Goal: Task Accomplishment & Management: Complete application form

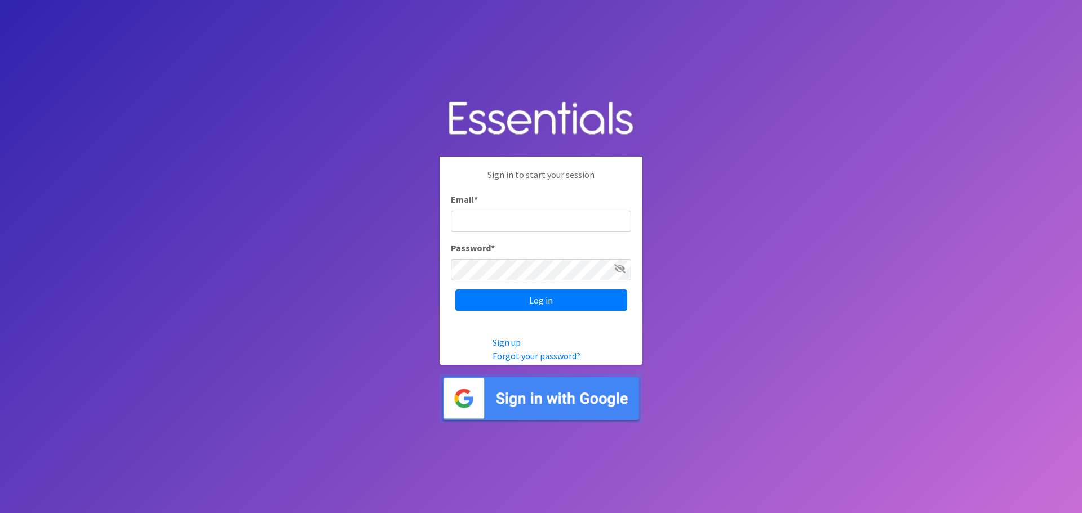
click at [472, 224] on input "Email *" at bounding box center [541, 221] width 180 height 21
type input "[EMAIL_ADDRESS][DOMAIN_NAME]"
click at [455, 290] on input "Log in" at bounding box center [541, 300] width 172 height 21
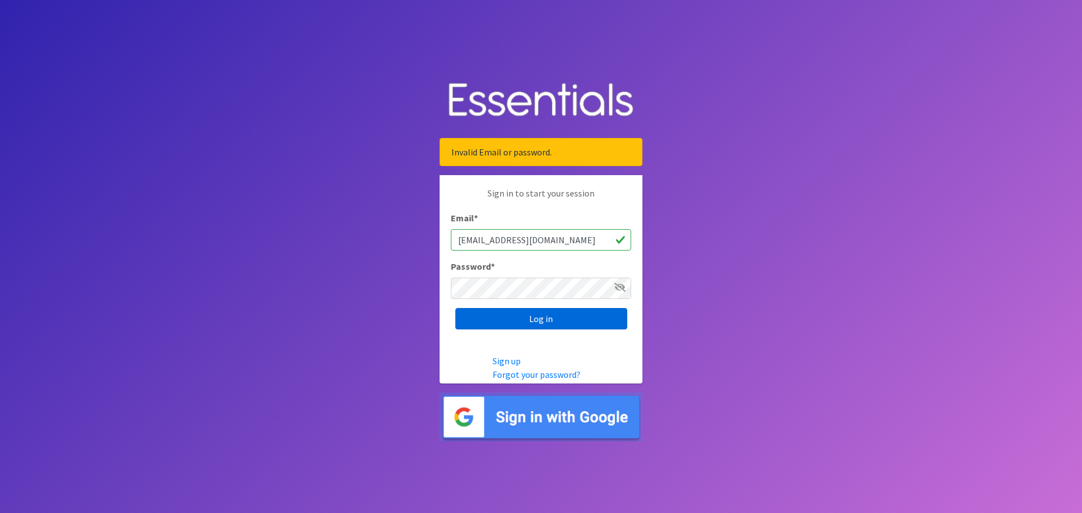
click at [535, 317] on input "Log in" at bounding box center [541, 318] width 172 height 21
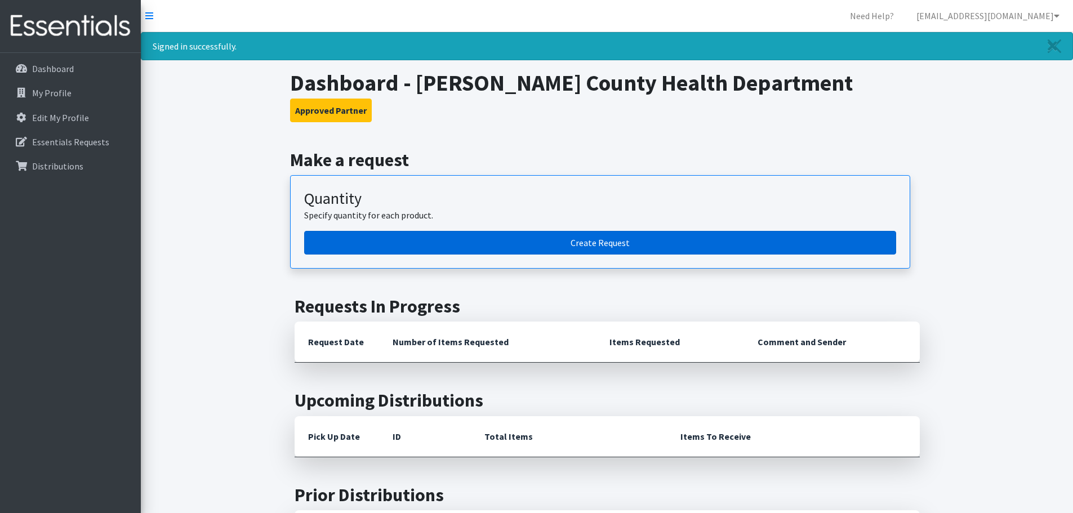
click at [600, 241] on link "Create Request" at bounding box center [600, 243] width 592 height 24
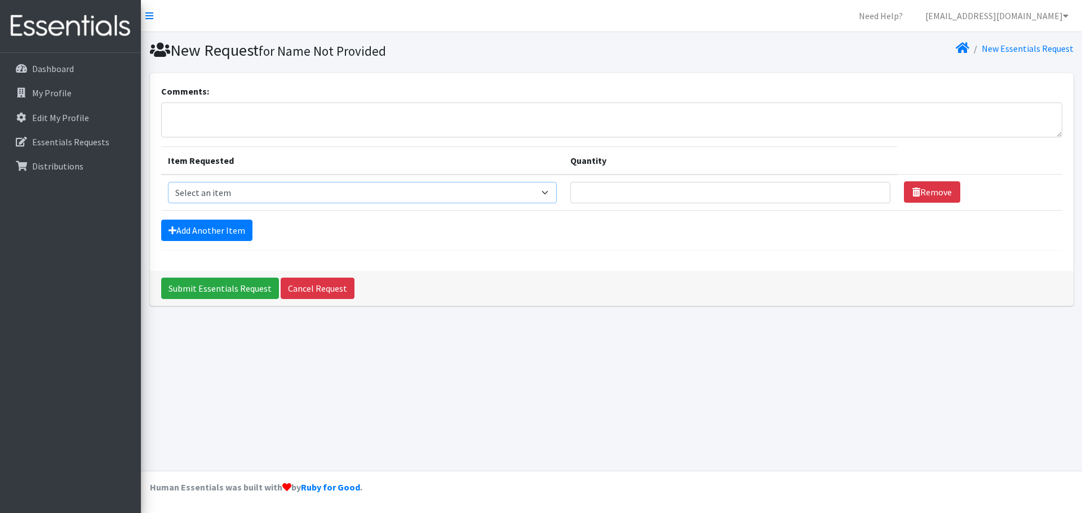
click at [557, 194] on select "Select an item Diapers - Newborn Diapers - Preemie Diapers - Size 1 Diapers - S…" at bounding box center [362, 192] width 389 height 21
select select "96"
click at [168, 182] on select "Select an item Diapers - Newborn Diapers - Preemie Diapers - Size 1 Diapers - S…" at bounding box center [362, 192] width 389 height 21
click at [605, 193] on input "Quantity" at bounding box center [730, 192] width 320 height 21
type input "150"
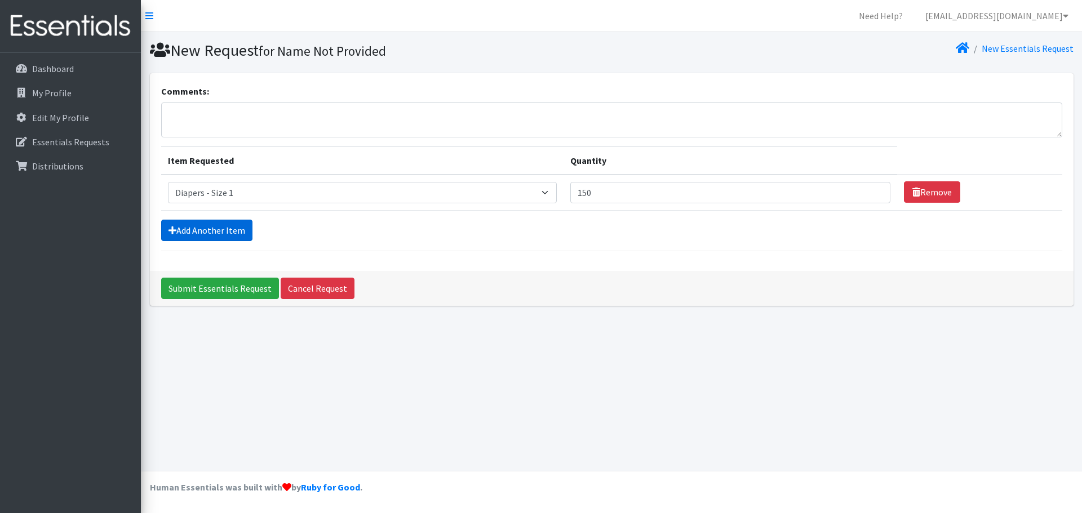
click at [188, 229] on link "Add Another Item" at bounding box center [206, 230] width 91 height 21
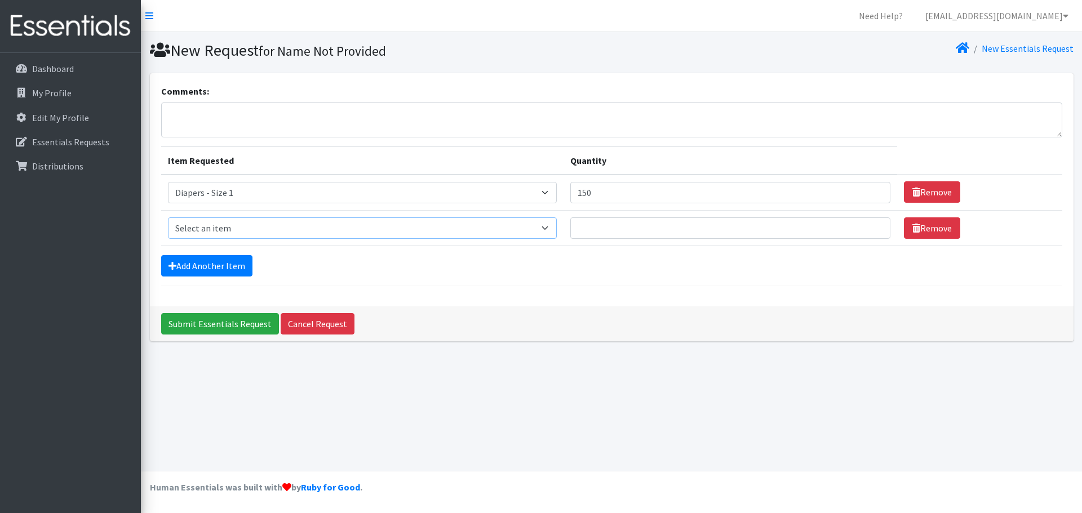
click at [557, 227] on select "Select an item Diapers - Newborn Diapers - Preemie Diapers - Size 1 Diapers - S…" at bounding box center [362, 227] width 389 height 21
select select "98"
click at [168, 217] on select "Select an item Diapers - Newborn Diapers - Preemie Diapers - Size 1 Diapers - S…" at bounding box center [362, 227] width 389 height 21
click at [589, 229] on input "Quantity" at bounding box center [730, 227] width 320 height 21
type input "250"
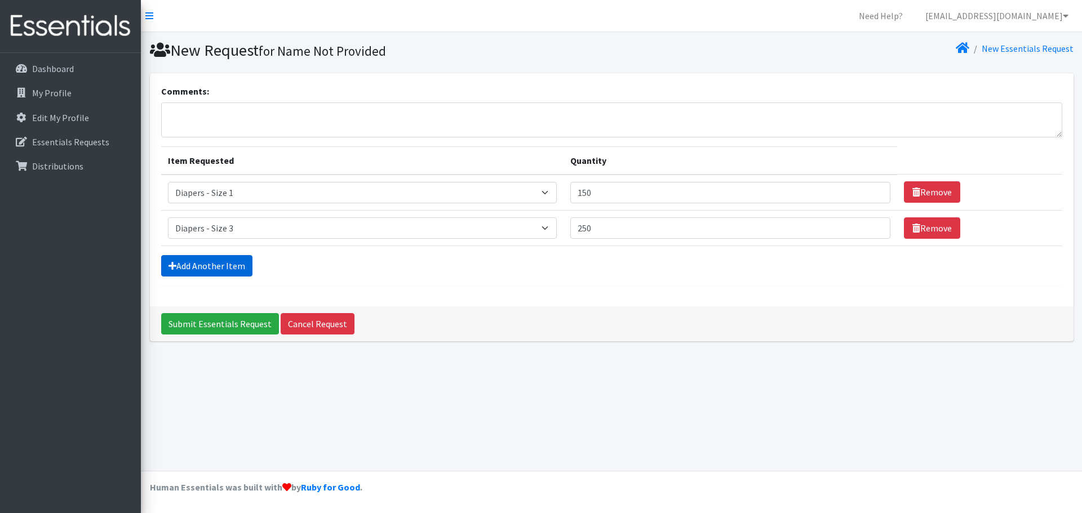
click at [225, 267] on link "Add Another Item" at bounding box center [206, 265] width 91 height 21
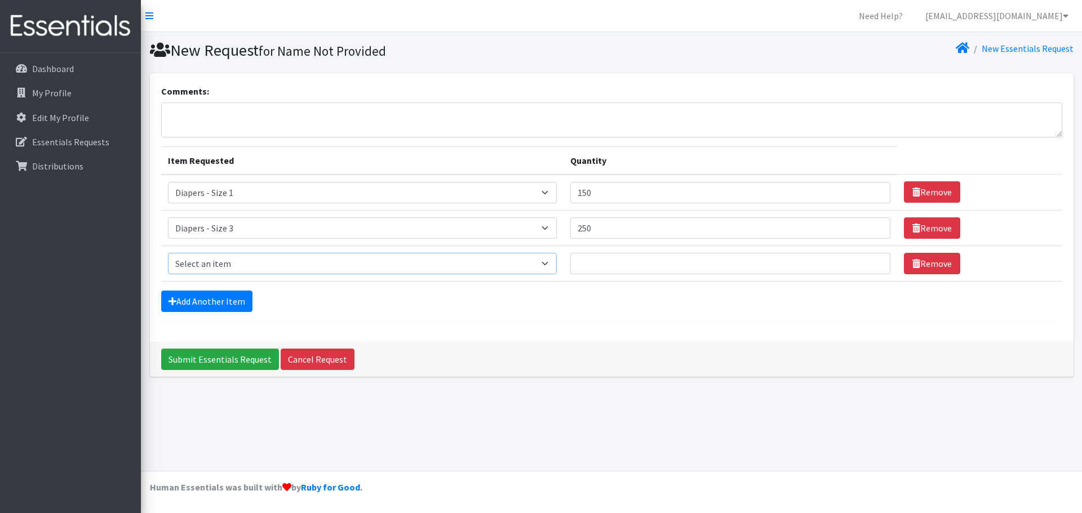
click at [557, 262] on select "Select an item Diapers - Newborn Diapers - Preemie Diapers - Size 1 Diapers - S…" at bounding box center [362, 263] width 389 height 21
select select "73"
click at [168, 253] on select "Select an item Diapers - Newborn Diapers - Preemie Diapers - Size 1 Diapers - S…" at bounding box center [362, 263] width 389 height 21
click at [600, 261] on input "Quantity" at bounding box center [730, 263] width 320 height 21
type input "300"
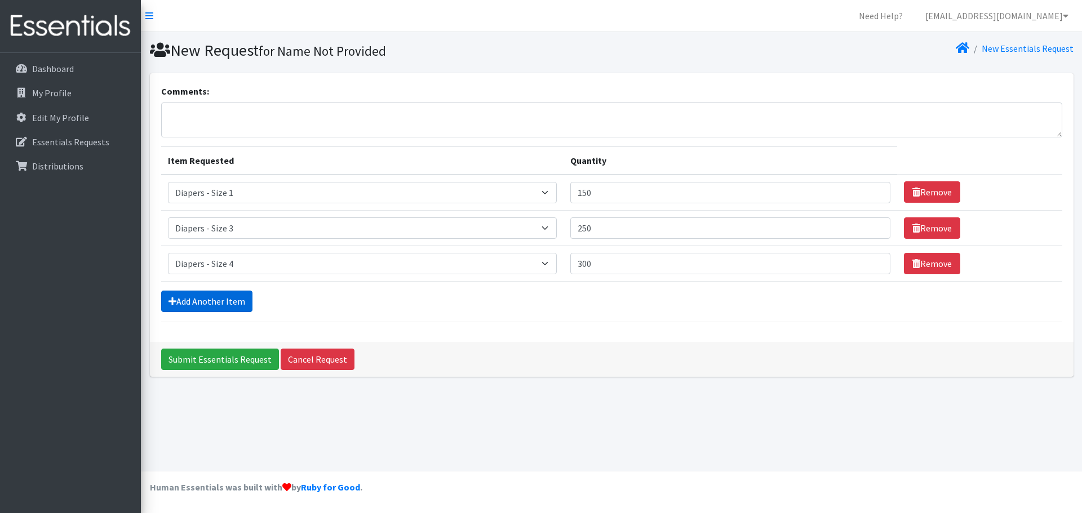
click at [209, 295] on link "Add Another Item" at bounding box center [206, 301] width 91 height 21
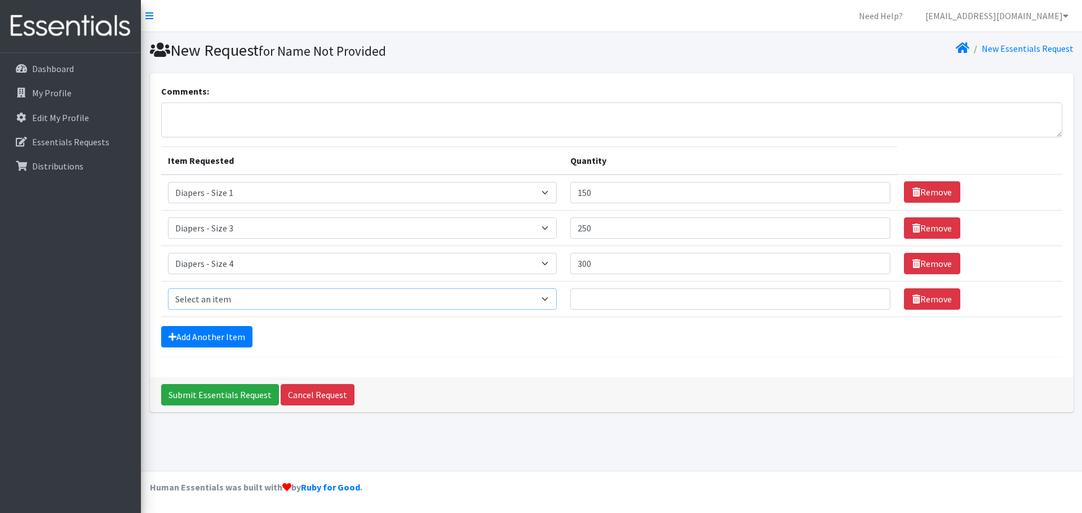
click at [557, 301] on select "Select an item Diapers - Newborn Diapers - Preemie Diapers - Size 1 Diapers - S…" at bounding box center [362, 298] width 389 height 21
select select "74"
click at [168, 288] on select "Select an item Diapers - Newborn Diapers - Preemie Diapers - Size 1 Diapers - S…" at bounding box center [362, 298] width 389 height 21
click at [593, 303] on input "Quantity" at bounding box center [730, 298] width 320 height 21
type input "200"
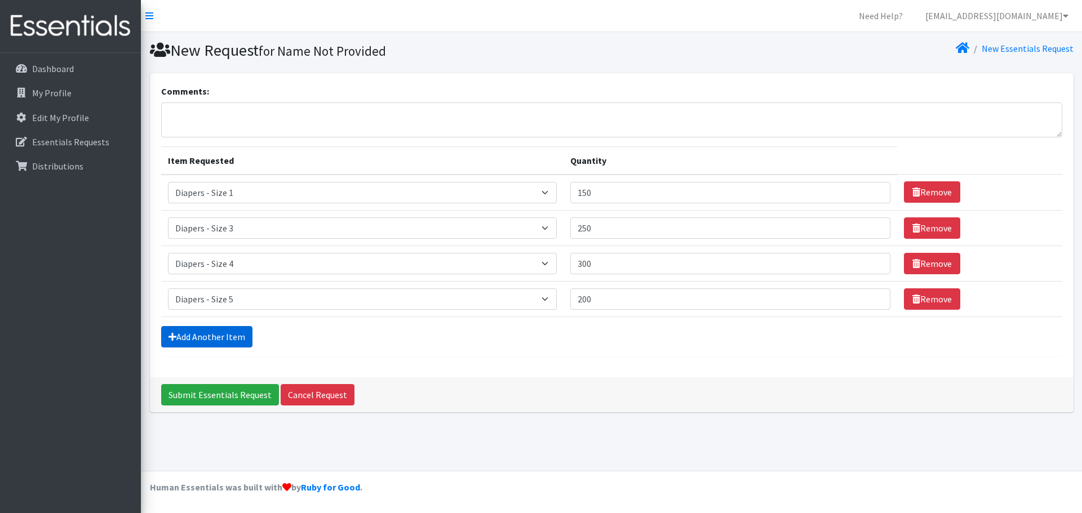
click at [219, 330] on link "Add Another Item" at bounding box center [206, 336] width 91 height 21
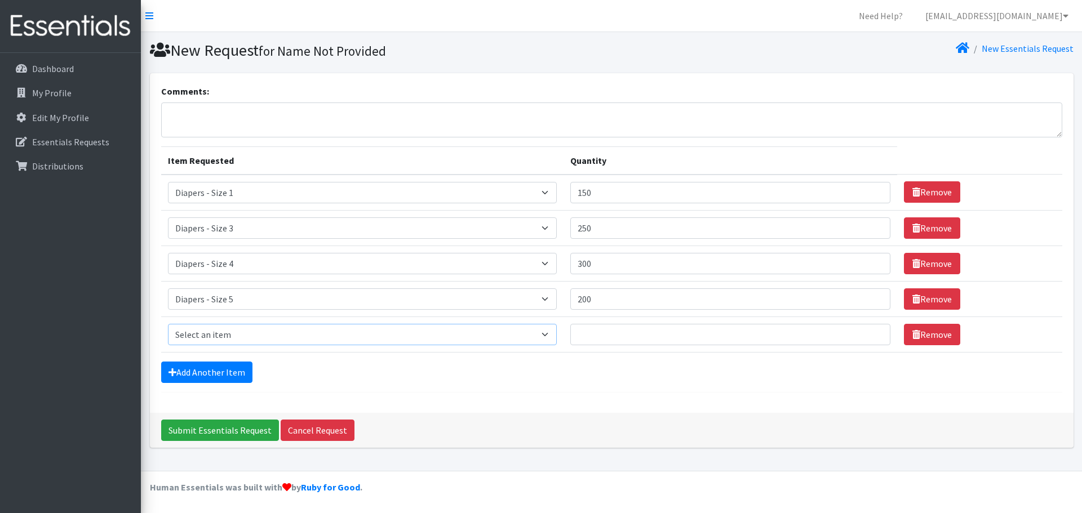
click at [557, 340] on select "Select an item Diapers - Newborn Diapers - Preemie Diapers - Size 1 Diapers - S…" at bounding box center [362, 334] width 389 height 21
select select "75"
click at [168, 324] on select "Select an item Diapers - Newborn Diapers - Preemie Diapers - Size 1 Diapers - S…" at bounding box center [362, 334] width 389 height 21
click at [592, 336] on input "Quantity" at bounding box center [730, 334] width 320 height 21
type input "200"
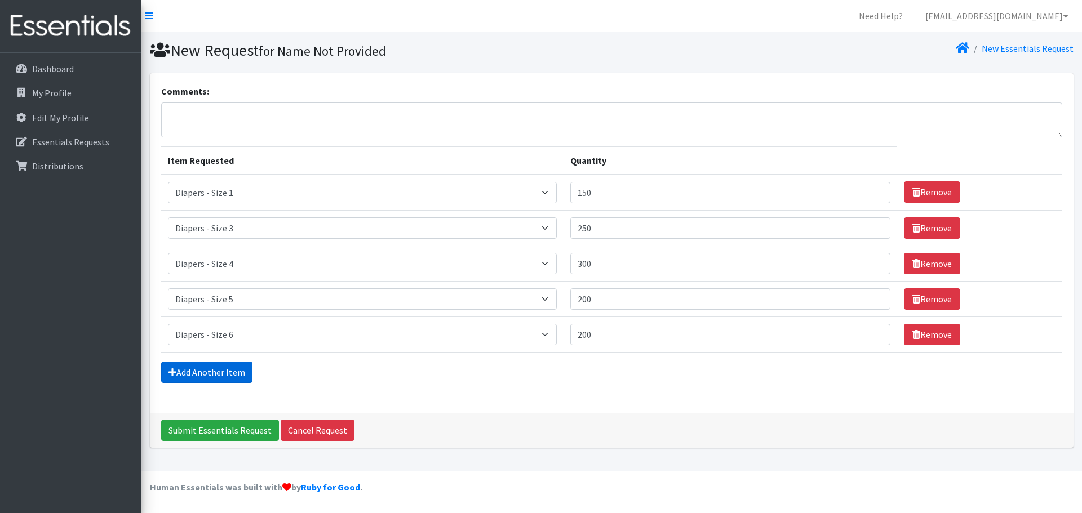
click at [211, 370] on link "Add Another Item" at bounding box center [206, 372] width 91 height 21
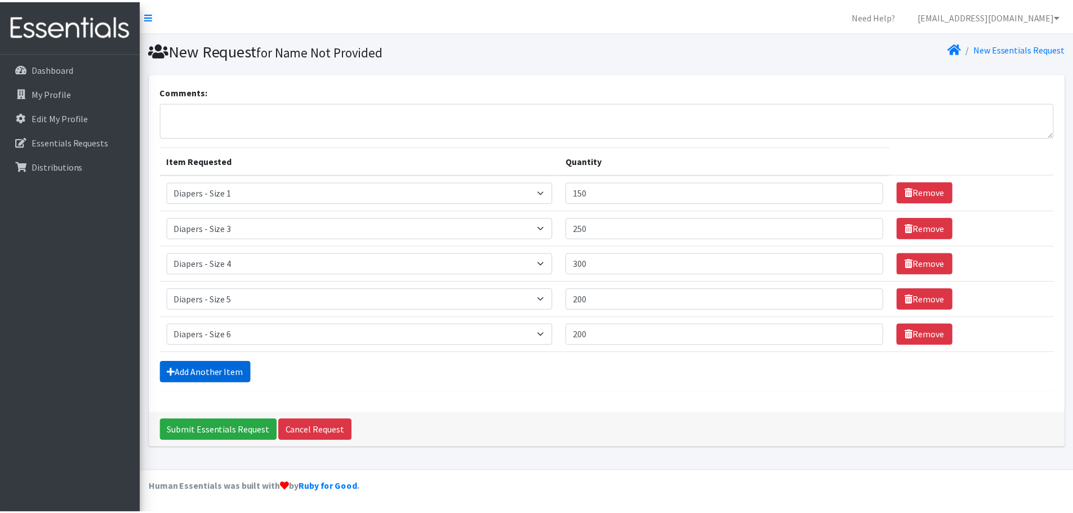
scroll to position [21, 0]
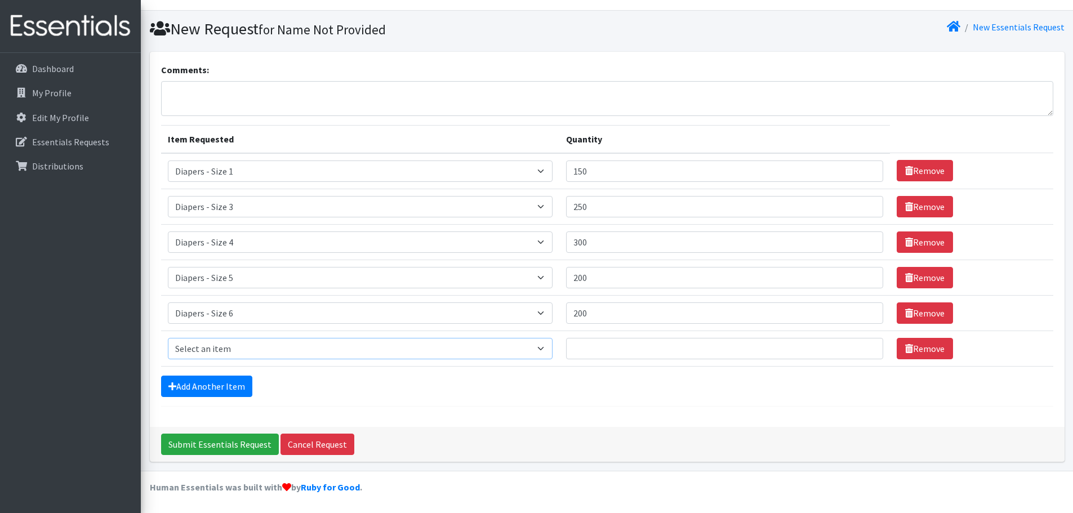
click at [553, 349] on select "Select an item Diapers - Newborn Diapers - Preemie Diapers - Size 1 Diapers - S…" at bounding box center [360, 348] width 385 height 21
select select "87"
click at [168, 338] on select "Select an item Diapers - Newborn Diapers - Preemie Diapers - Size 1 Diapers - S…" at bounding box center [360, 348] width 385 height 21
click at [586, 348] on input "Quantity" at bounding box center [724, 348] width 317 height 21
type input "50"
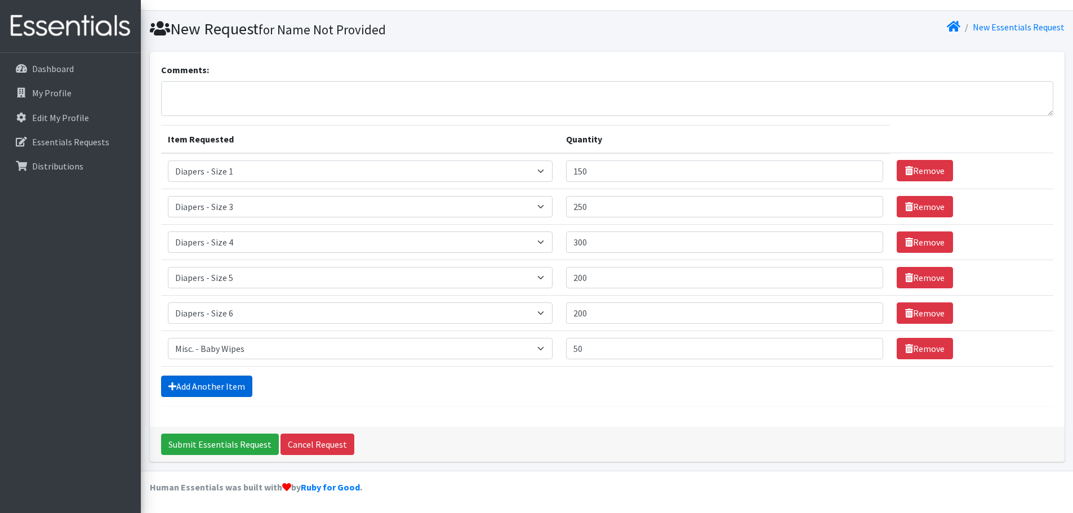
click at [216, 386] on link "Add Another Item" at bounding box center [206, 386] width 91 height 21
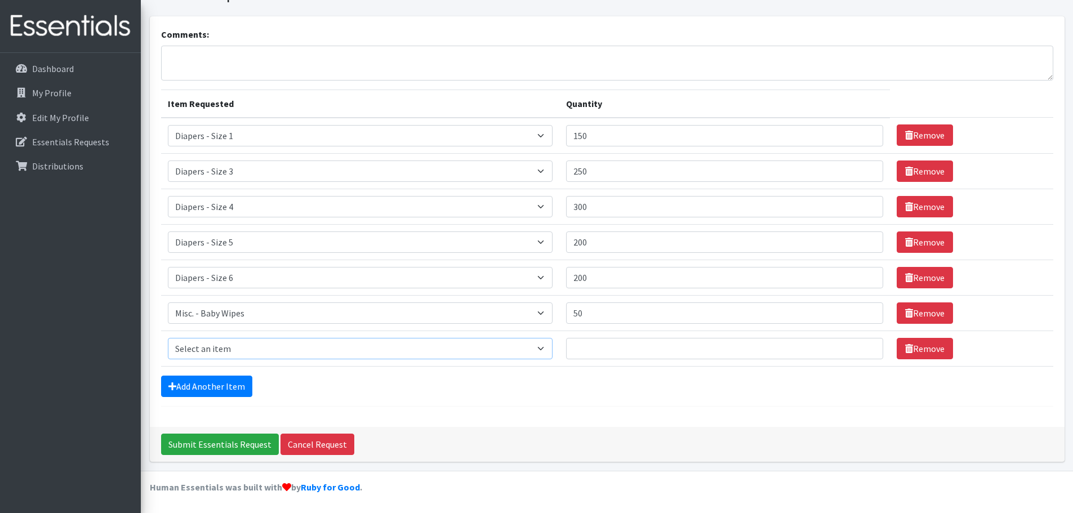
click at [553, 348] on select "Select an item Diapers - Newborn Diapers - Preemie Diapers - Size 1 Diapers - S…" at bounding box center [360, 348] width 385 height 21
select select "9067"
click at [168, 338] on select "Select an item Diapers - Newborn Diapers - Preemie Diapers - Size 1 Diapers - S…" at bounding box center [360, 348] width 385 height 21
click at [920, 313] on link "Remove" at bounding box center [925, 313] width 56 height 21
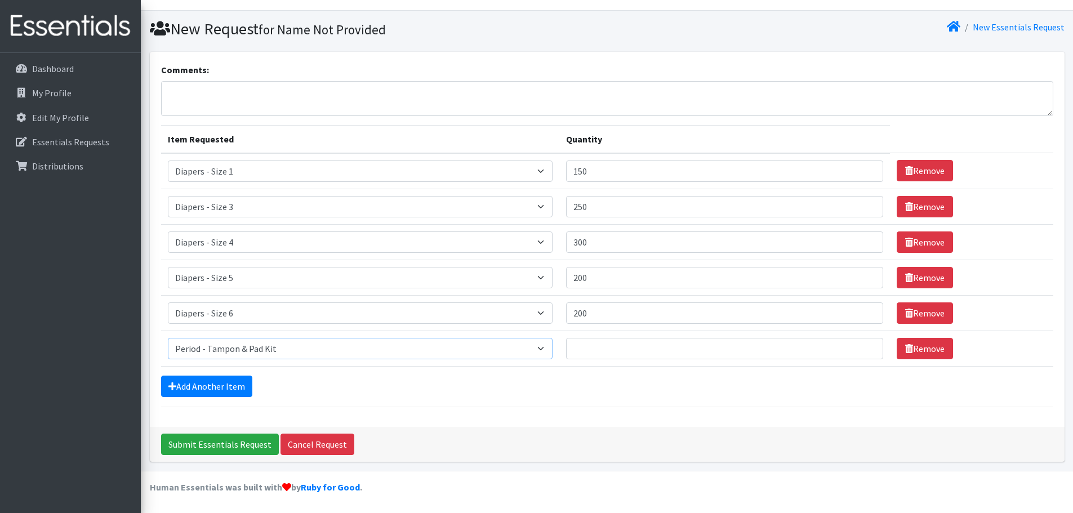
click at [553, 348] on select "Select an item Diapers - Newborn Diapers - Preemie Diapers - Size 1 Diapers - S…" at bounding box center [360, 348] width 385 height 21
click at [920, 349] on link "Remove" at bounding box center [925, 348] width 56 height 21
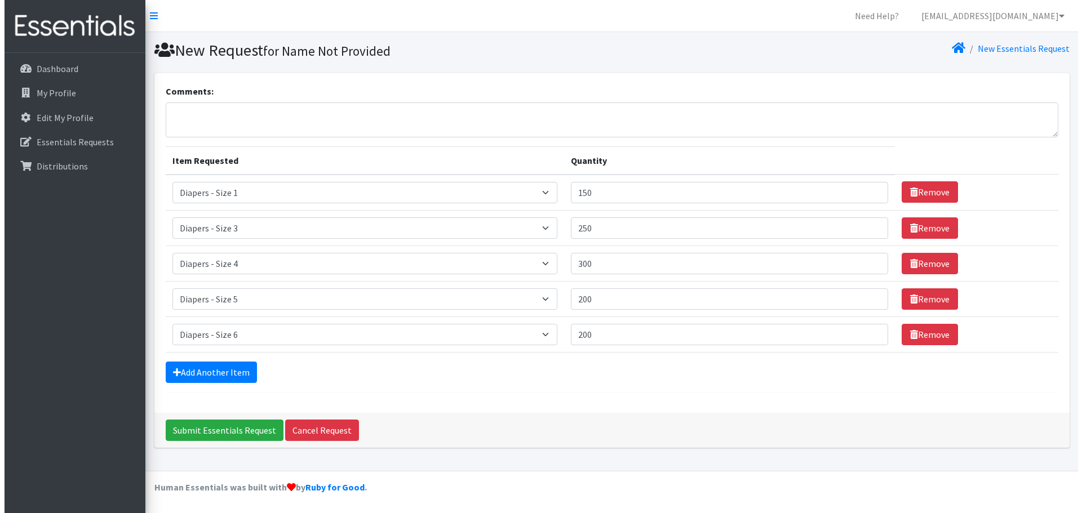
scroll to position [0, 0]
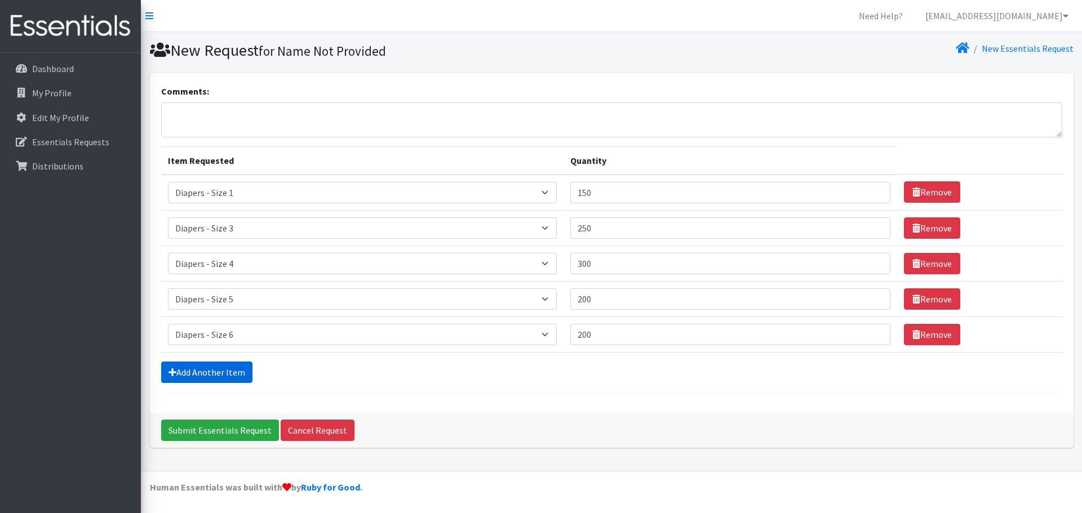
click at [203, 369] on link "Add Another Item" at bounding box center [206, 372] width 91 height 21
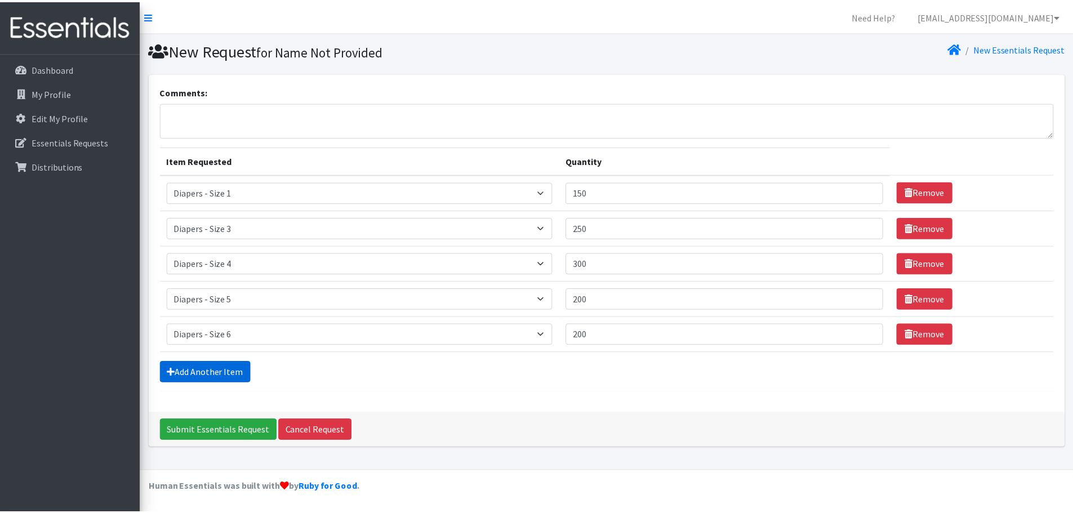
scroll to position [21, 0]
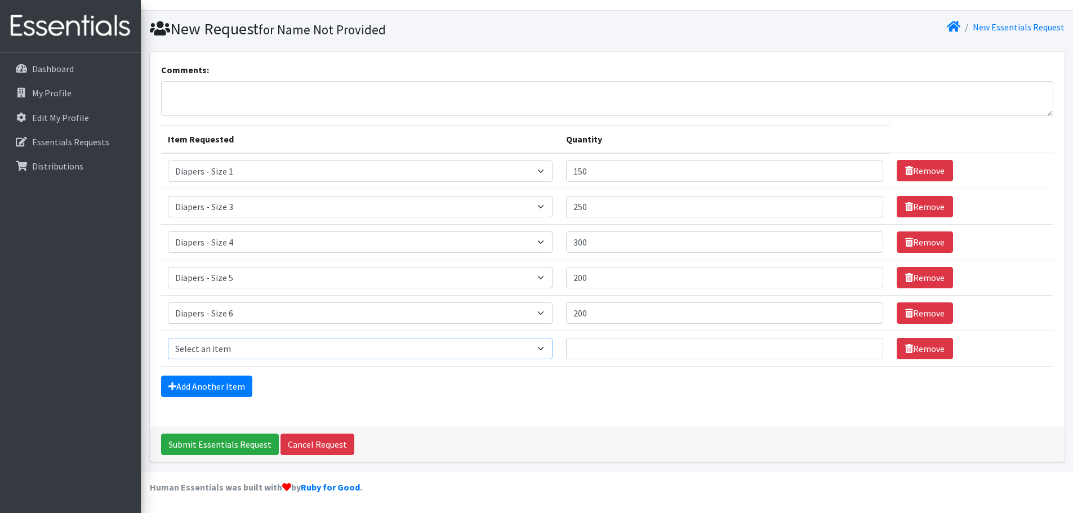
click at [551, 347] on select "Select an item Diapers - Newborn Diapers - Preemie Diapers - Size 1 Diapers - S…" at bounding box center [360, 348] width 385 height 21
select select "9066"
click at [168, 338] on select "Select an item Diapers - Newborn Diapers - Preemie Diapers - Size 1 Diapers - S…" at bounding box center [360, 348] width 385 height 21
click at [591, 347] on input "Quantity" at bounding box center [724, 348] width 317 height 21
type input "50"
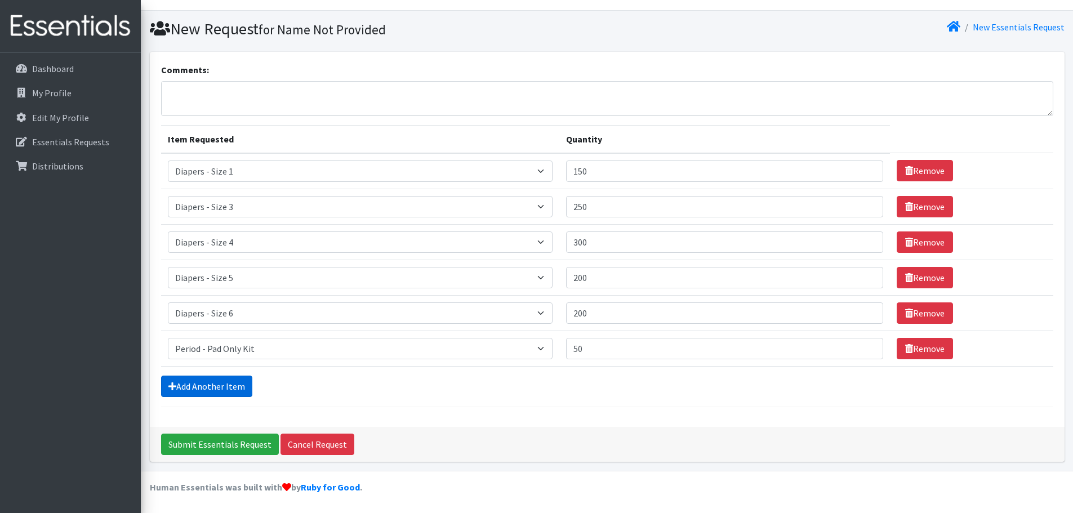
click at [197, 385] on link "Add Another Item" at bounding box center [206, 386] width 91 height 21
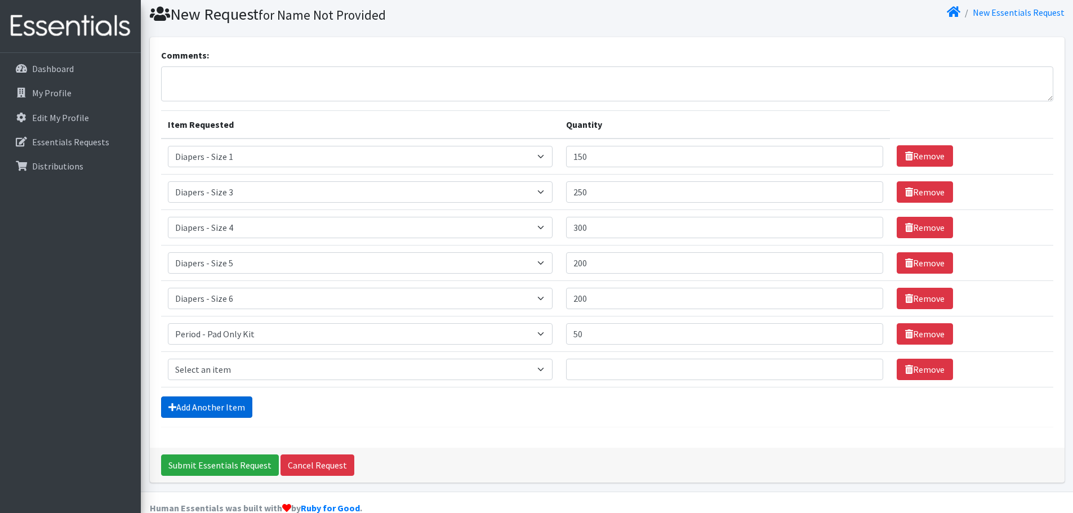
scroll to position [57, 0]
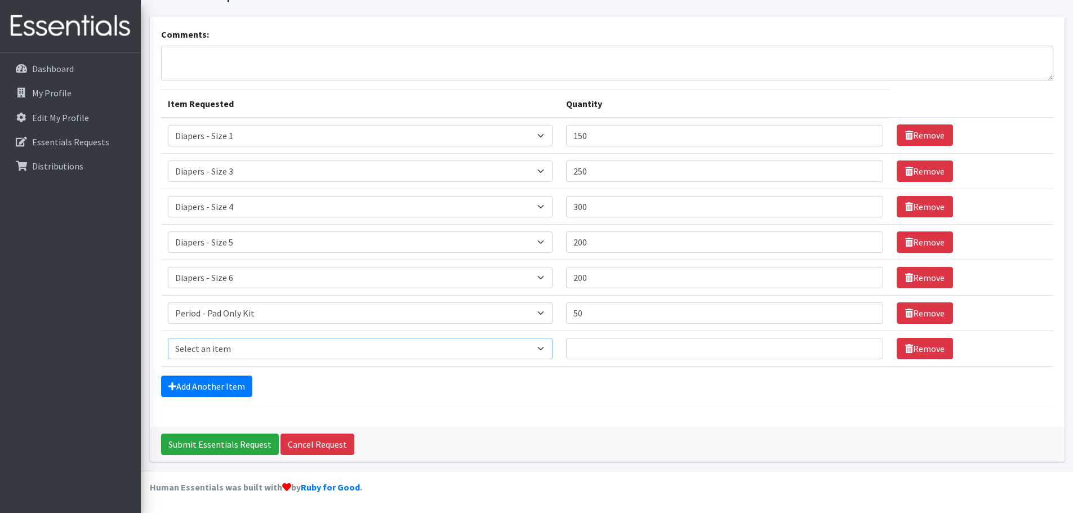
click at [553, 347] on select "Select an item Diapers - Newborn Diapers - Preemie Diapers - Size 1 Diapers - S…" at bounding box center [360, 348] width 385 height 21
click at [600, 415] on div "Comments: Item Requested Quantity Item Requested Select an item Diapers - Newbo…" at bounding box center [607, 221] width 915 height 411
click at [921, 345] on link "Remove" at bounding box center [925, 348] width 56 height 21
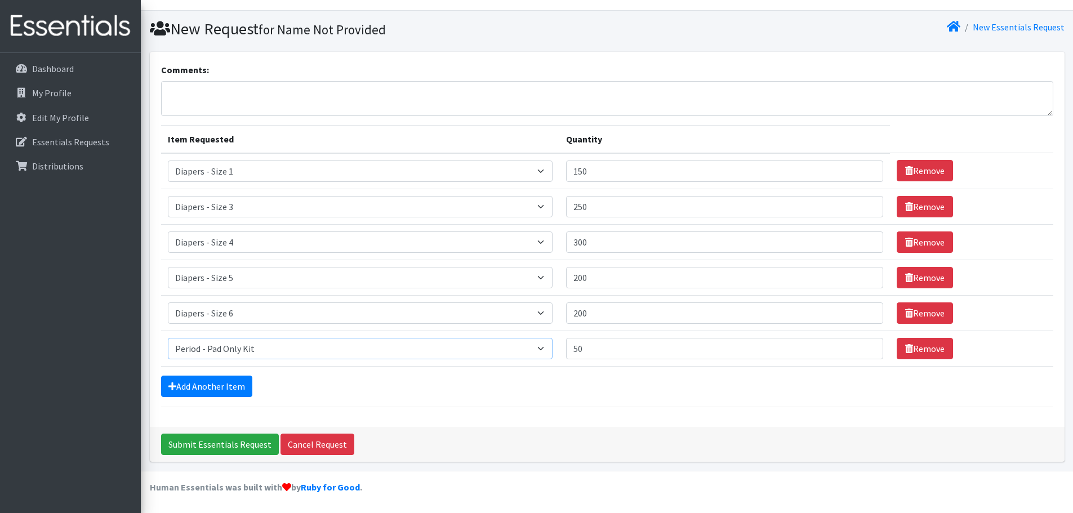
click at [551, 347] on select "Select an item Diapers - Newborn Diapers - Preemie Diapers - Size 1 Diapers - S…" at bounding box center [360, 348] width 385 height 21
click at [526, 392] on div "Add Another Item" at bounding box center [607, 386] width 893 height 21
click at [217, 439] on input "Submit Essentials Request" at bounding box center [220, 444] width 118 height 21
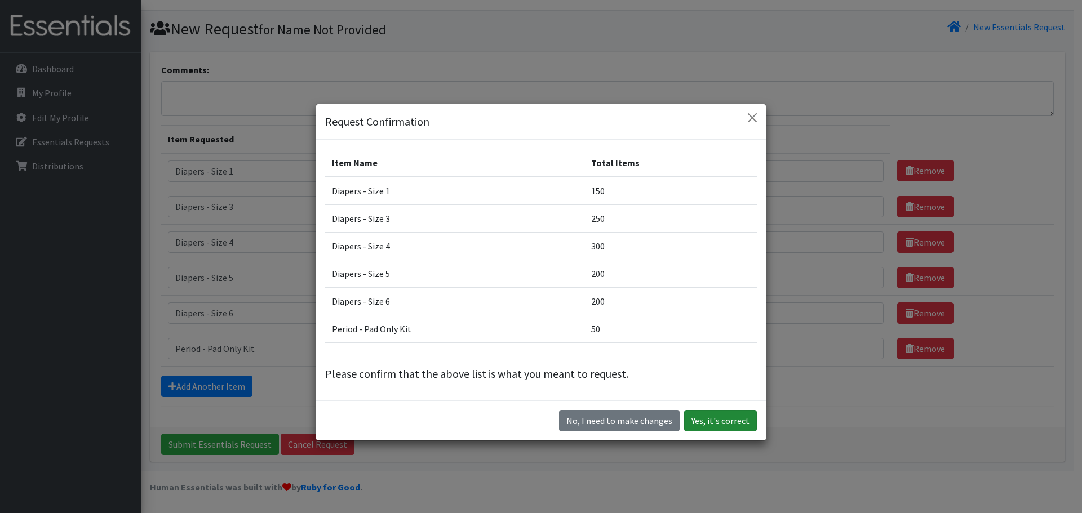
click at [708, 416] on button "Yes, it's correct" at bounding box center [720, 420] width 73 height 21
